Goal: Information Seeking & Learning: Learn about a topic

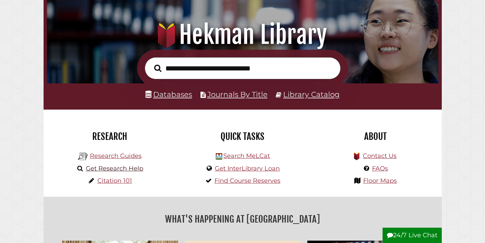
scroll to position [142, 0]
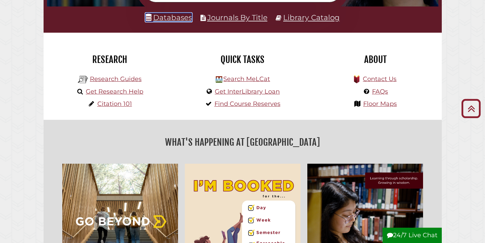
click at [180, 22] on link "Databases" at bounding box center [168, 17] width 47 height 9
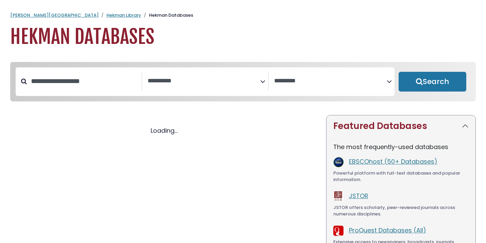
select select "Database Subject Filter"
select select "Database Vendors Filter"
select select "Database Subject Filter"
select select "Database Vendors Filter"
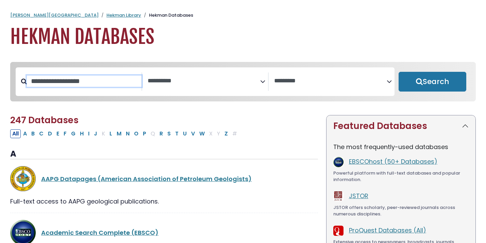
click at [108, 79] on input "Search database by title or keyword" at bounding box center [84, 80] width 115 height 11
type input "**********"
click at [399, 72] on button "Search" at bounding box center [433, 82] width 68 height 20
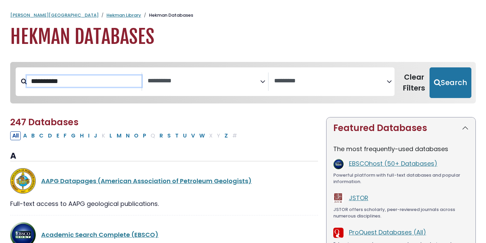
select select "Database Subject Filter"
select select "Database Vendors Filter"
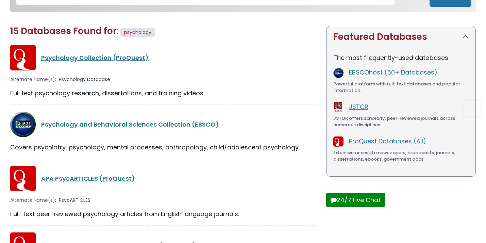
scroll to position [95, 0]
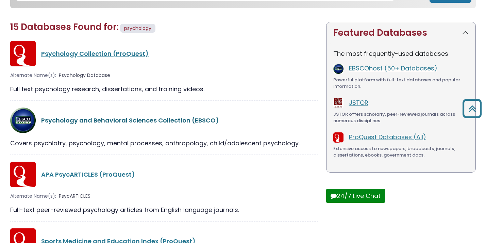
click at [143, 122] on link "Psychology and Behavioral Sciences Collection (EBSCO)" at bounding box center [130, 120] width 178 height 9
